Goal: Navigation & Orientation: Find specific page/section

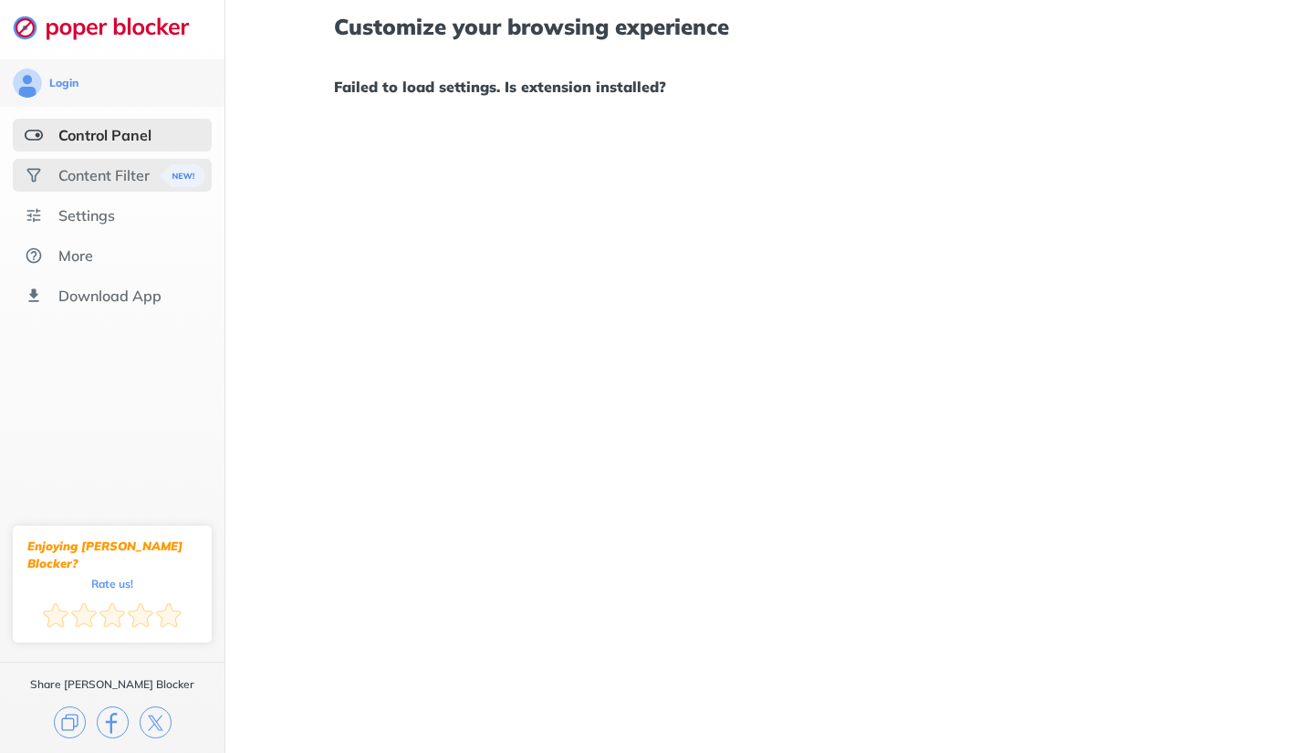
click at [135, 187] on div "Content Filter" at bounding box center [112, 175] width 199 height 33
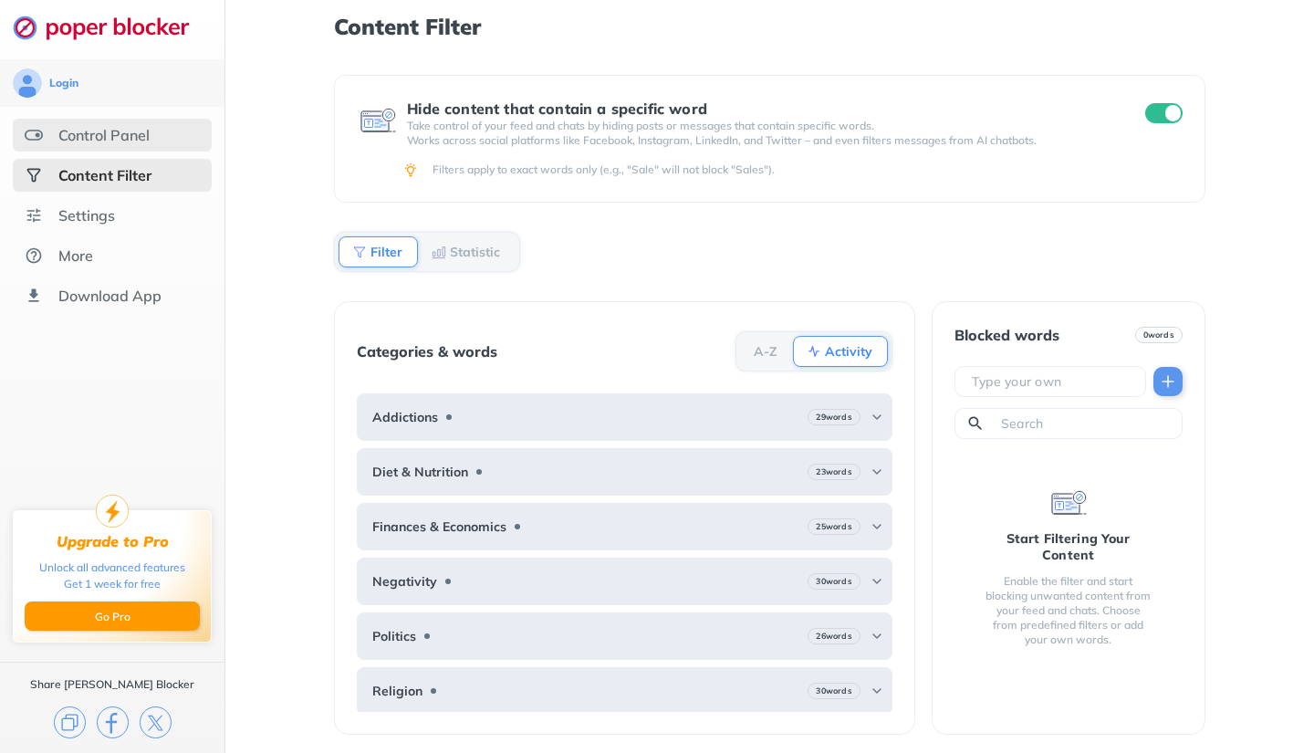
click at [117, 129] on div "Control Panel" at bounding box center [103, 135] width 91 height 18
